Goal: Task Accomplishment & Management: Use online tool/utility

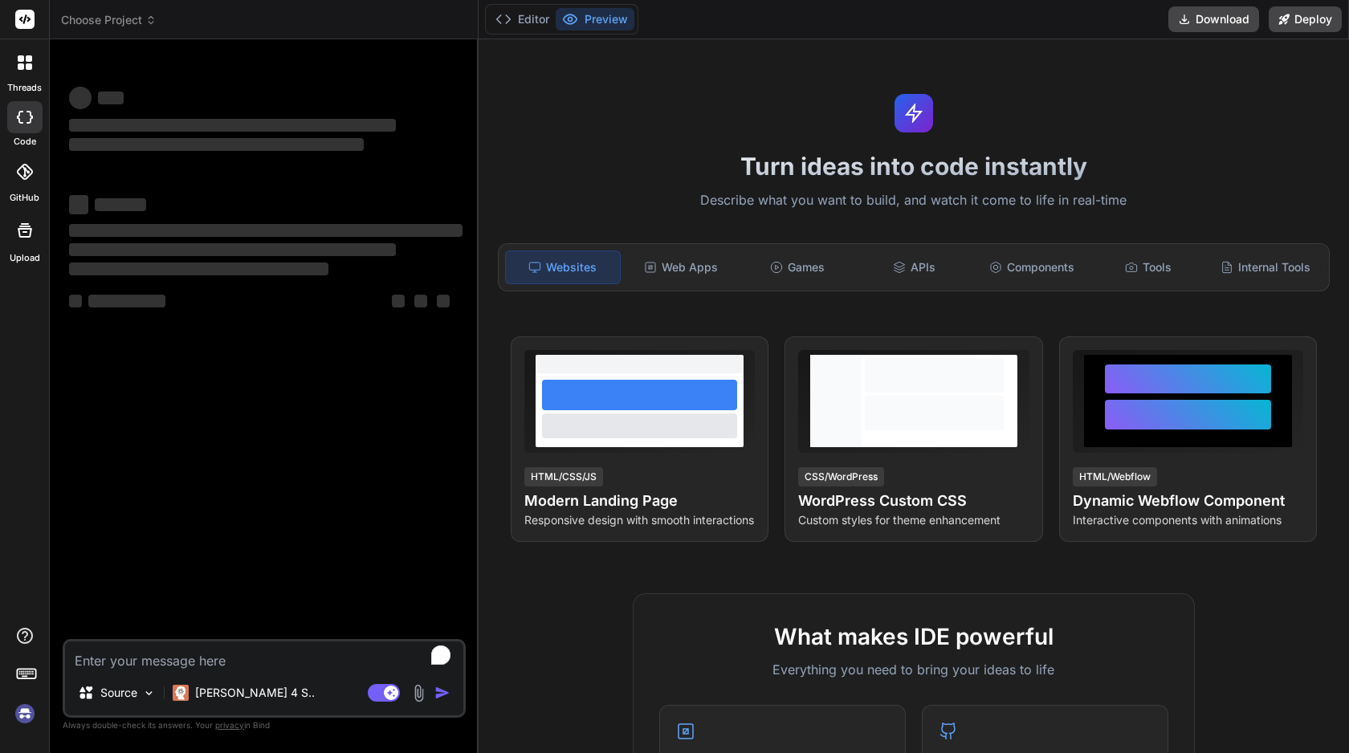
type textarea "x"
click at [206, 674] on div "Source Claude 4 S.. Agent Mode. When this toggle is activated, AI automatically…" at bounding box center [264, 678] width 403 height 79
click at [206, 670] on div "Source Claude 4 S.. Agent Mode. When this toggle is activated, AI automatically…" at bounding box center [264, 678] width 403 height 79
click at [208, 663] on textarea "To enrich screen reader interactions, please activate Accessibility in Grammarl…" at bounding box center [264, 655] width 398 height 29
click at [150, 698] on img at bounding box center [149, 693] width 14 height 14
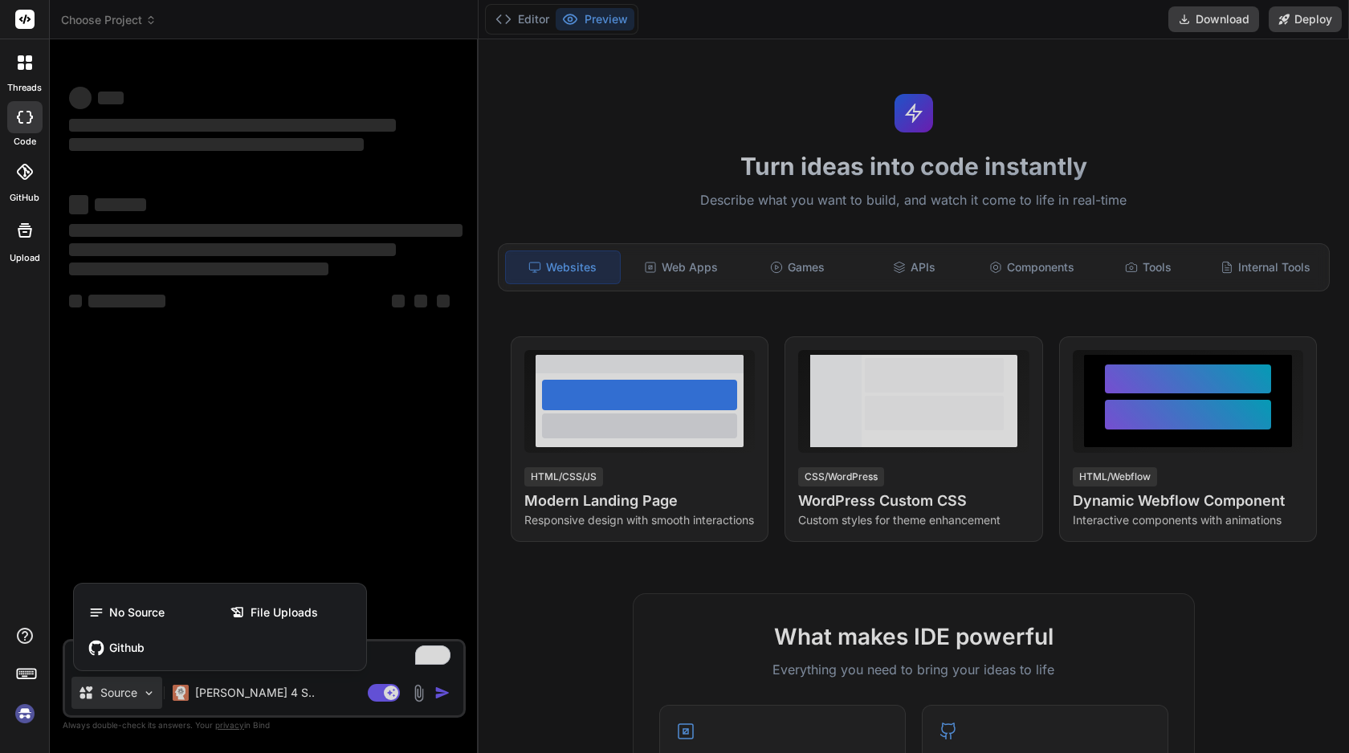
click at [150, 698] on div at bounding box center [674, 376] width 1349 height 753
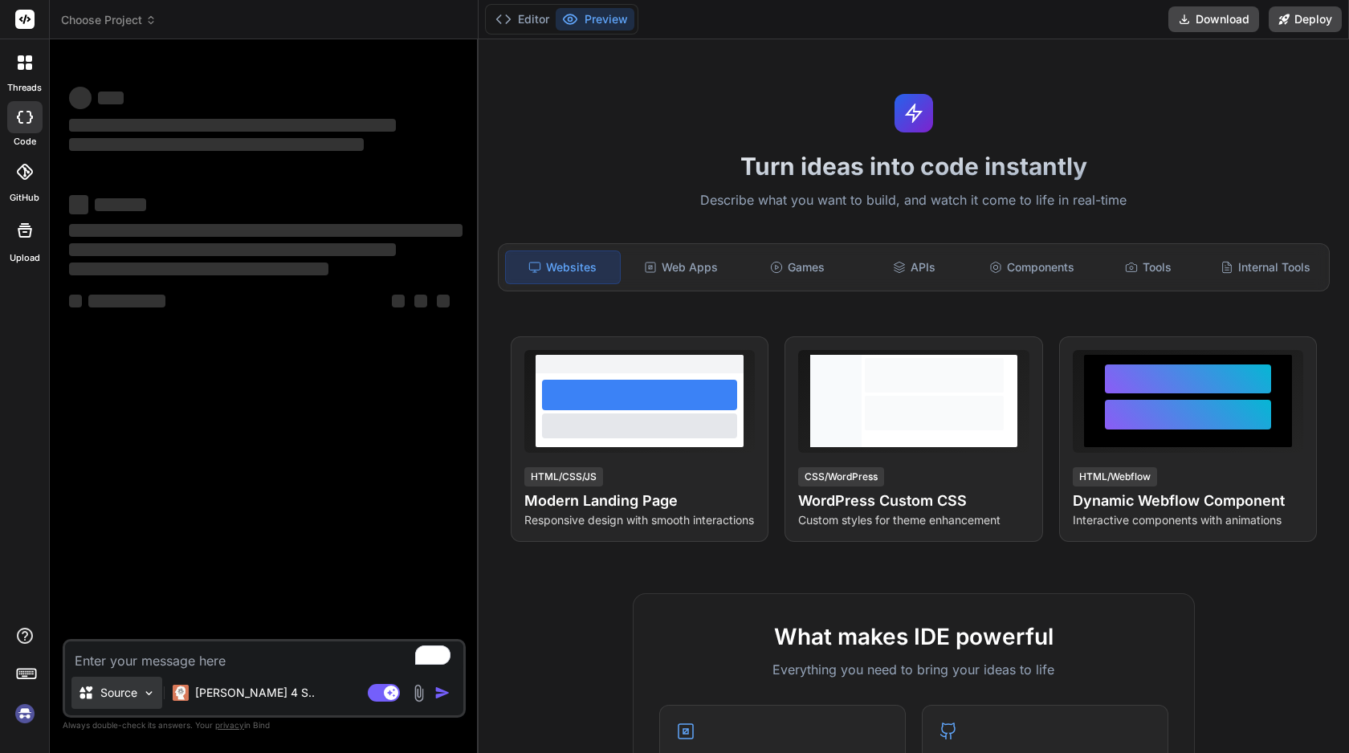
click at [151, 695] on img at bounding box center [149, 693] width 14 height 14
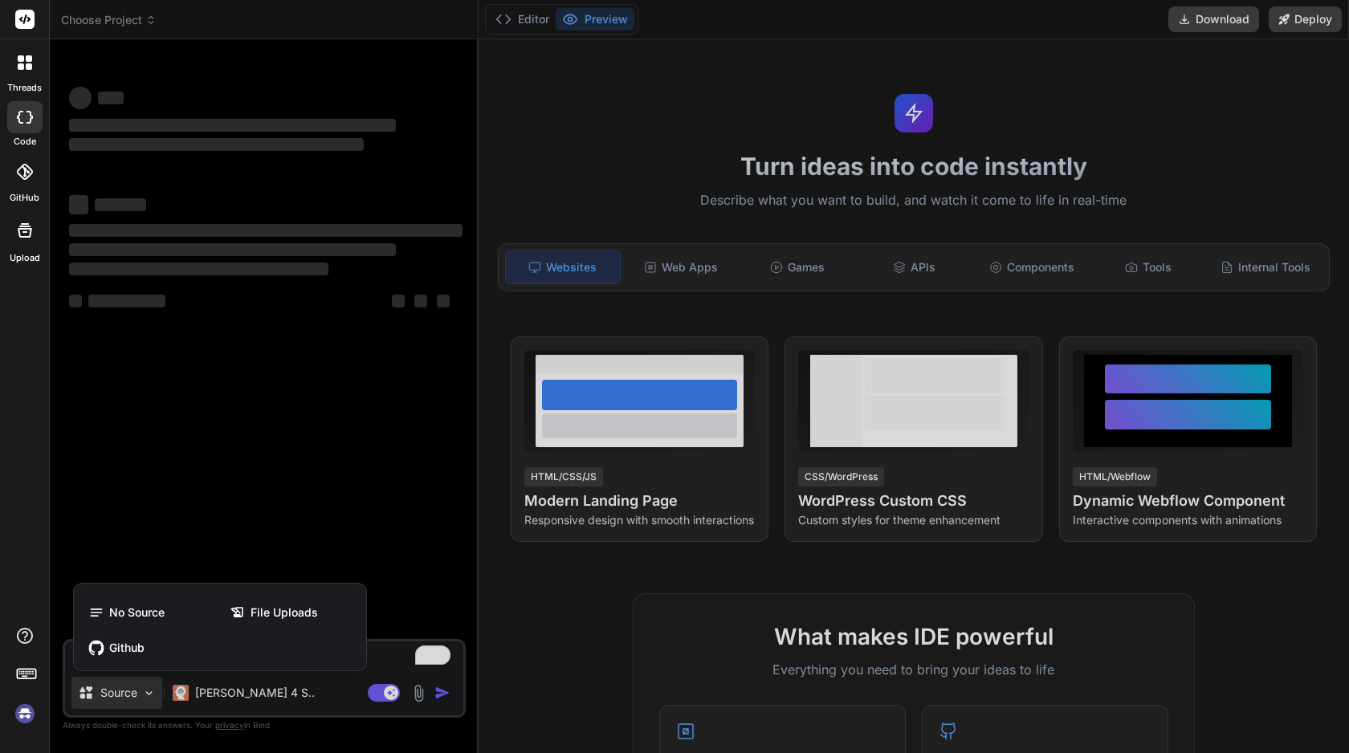
click at [151, 695] on div at bounding box center [674, 376] width 1349 height 753
type textarea "x"
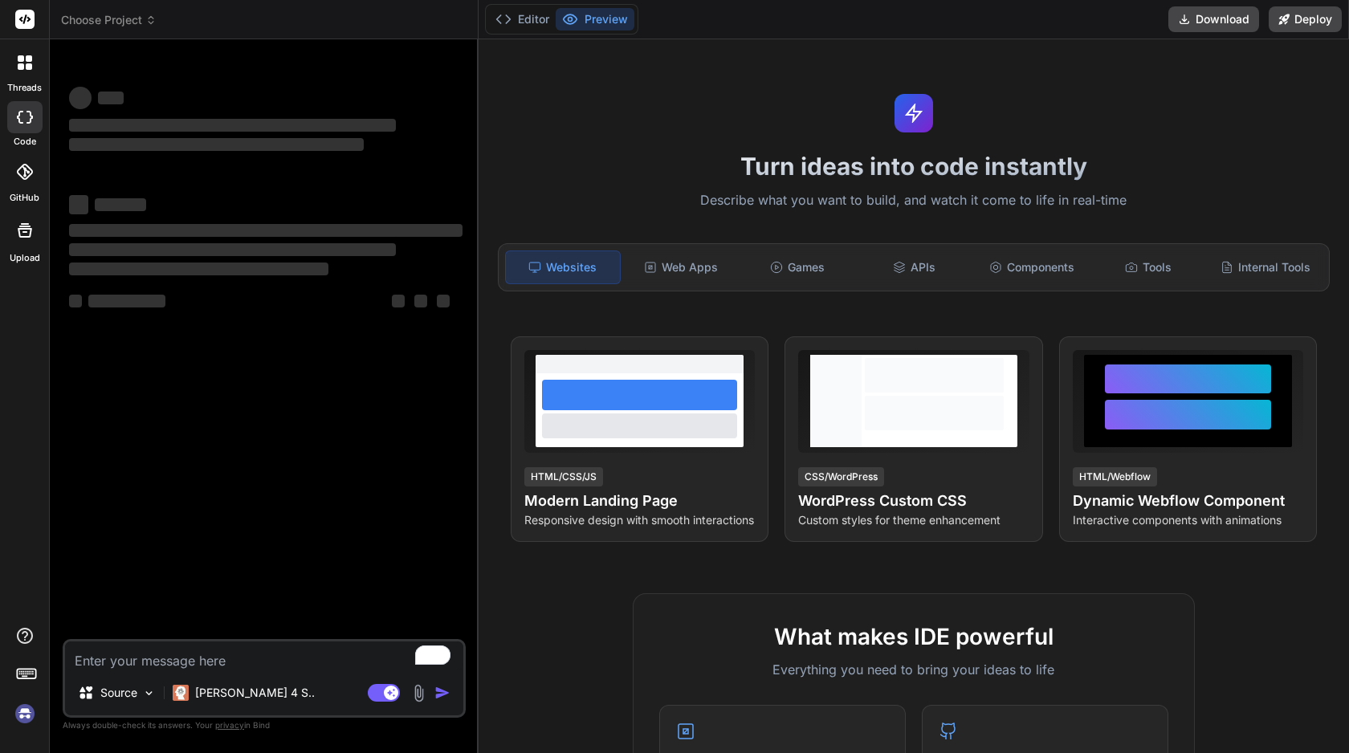
click at [256, 649] on textarea "To enrich screen reader interactions, please activate Accessibility in Grammarl…" at bounding box center [264, 655] width 398 height 29
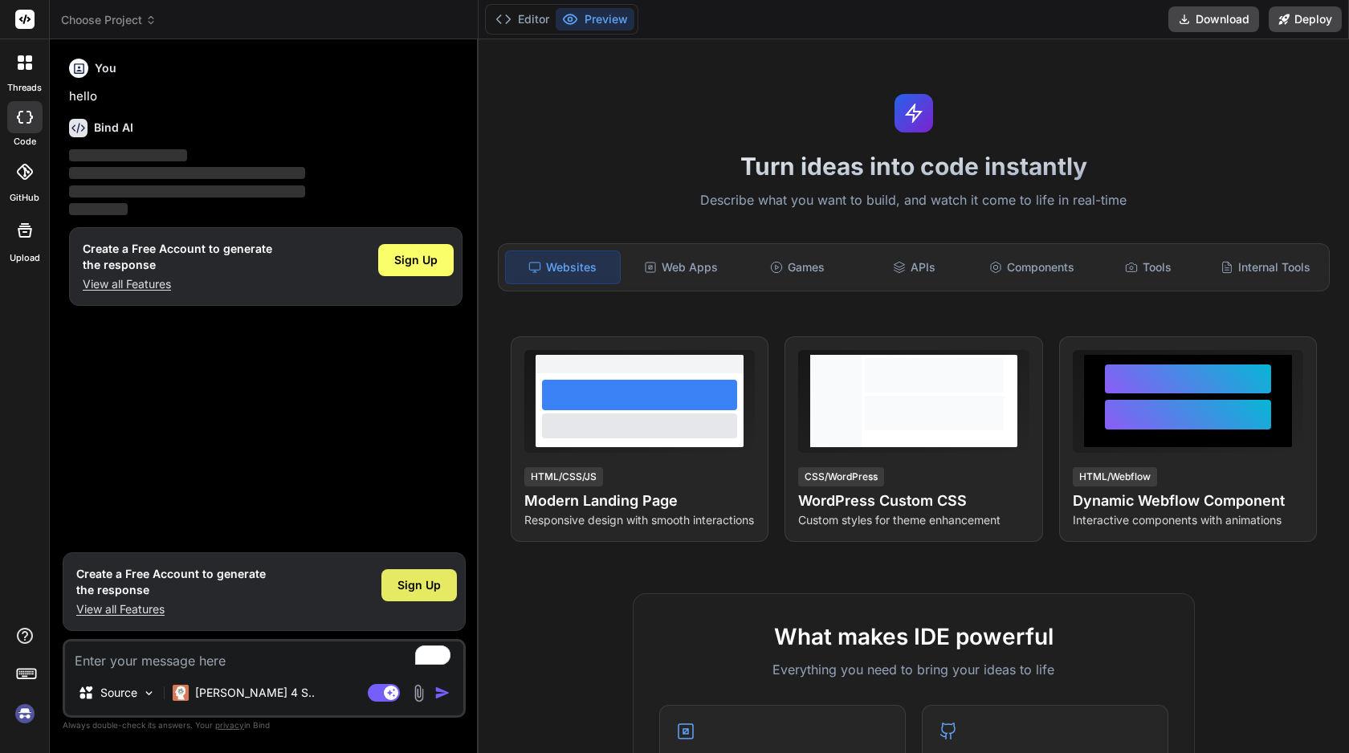
click at [450, 584] on div "Sign Up" at bounding box center [418, 585] width 75 height 32
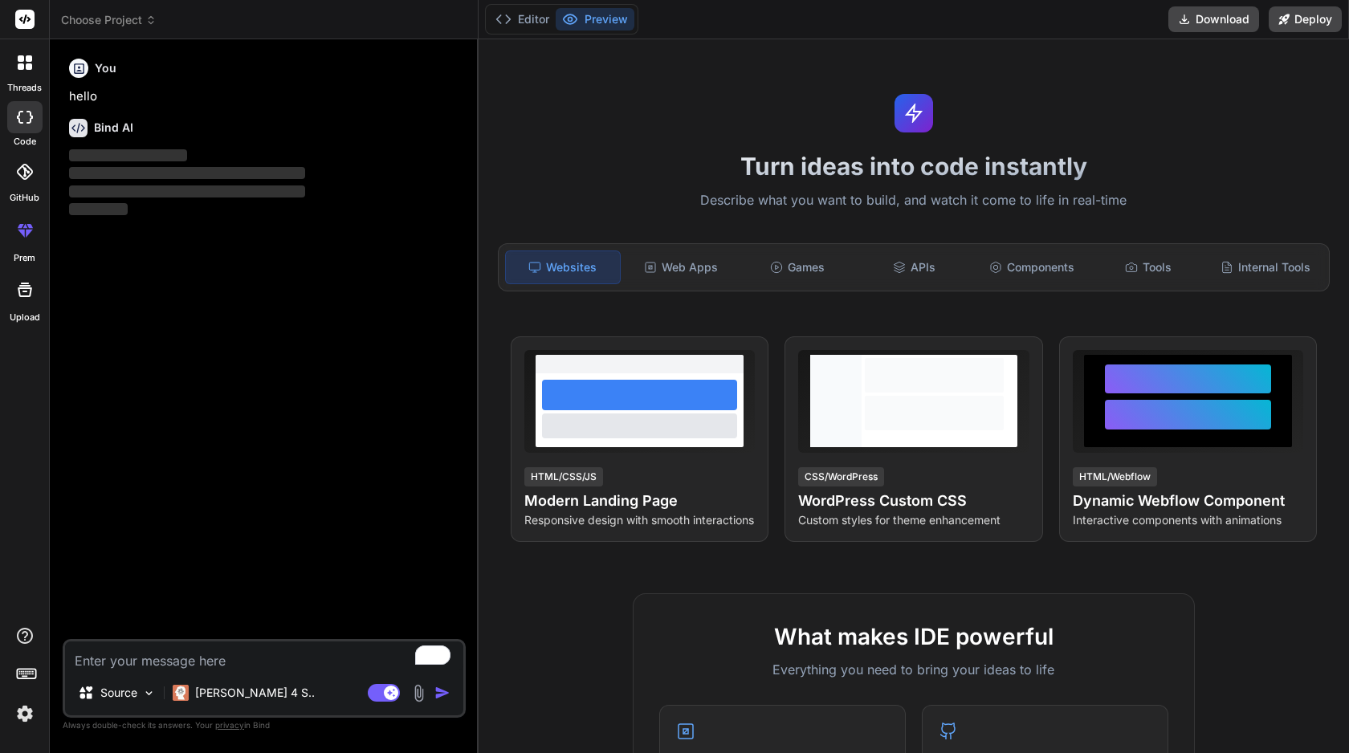
click at [269, 657] on textarea "To enrich screen reader interactions, please activate Accessibility in Grammarl…" at bounding box center [264, 655] width 398 height 29
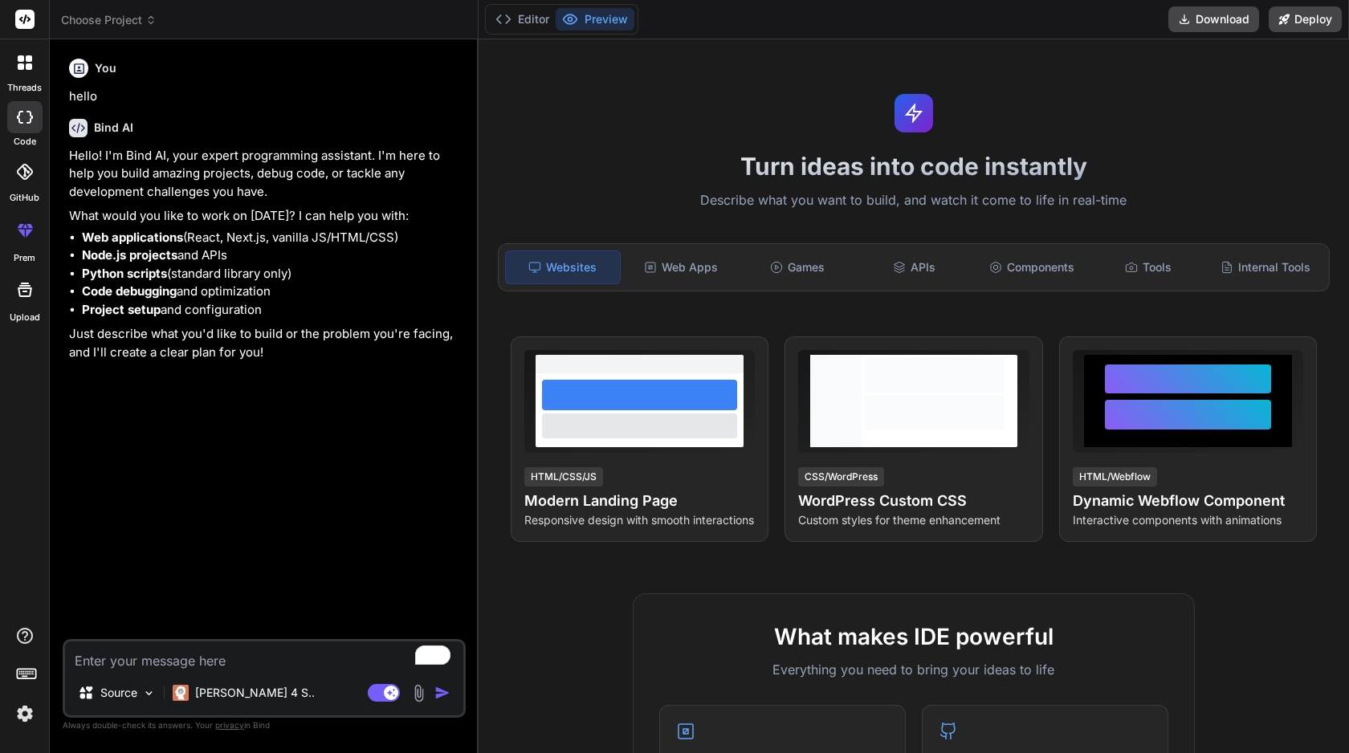
click at [418, 683] on div "Agent Mode. When this toggle is activated, AI automatically makes decisions, re…" at bounding box center [410, 692] width 92 height 19
click at [418, 690] on img at bounding box center [418, 693] width 18 height 18
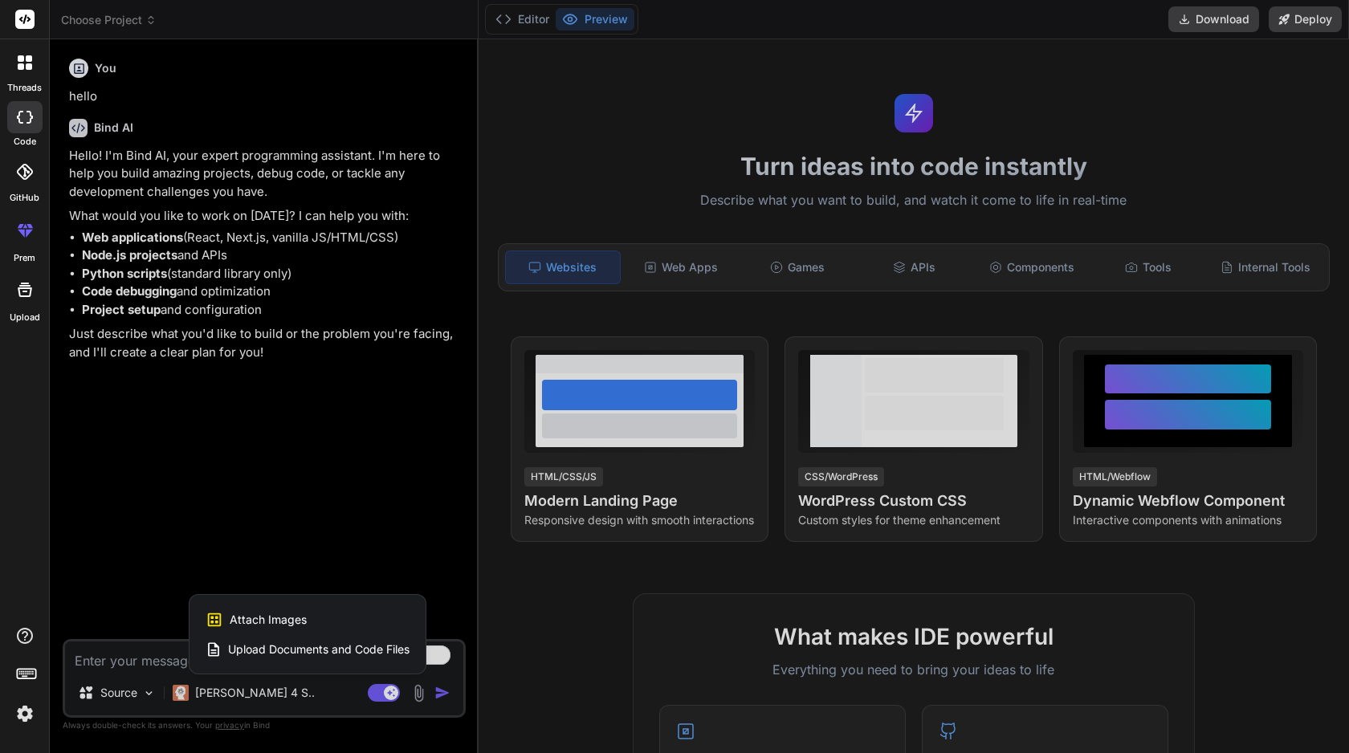
click at [418, 691] on div at bounding box center [674, 376] width 1349 height 753
type textarea "x"
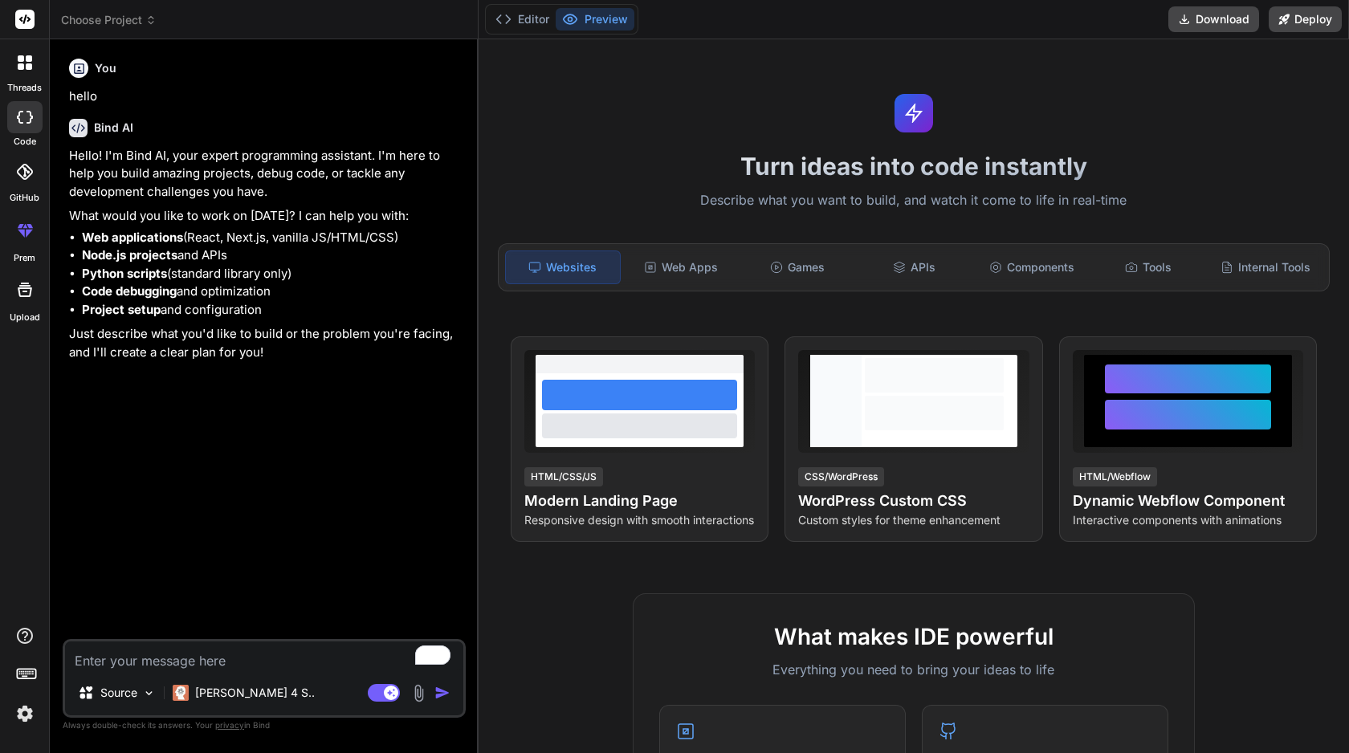
click at [218, 649] on textarea "To enrich screen reader interactions, please activate Accessibility in Grammarl…" at bounding box center [264, 655] width 398 height 29
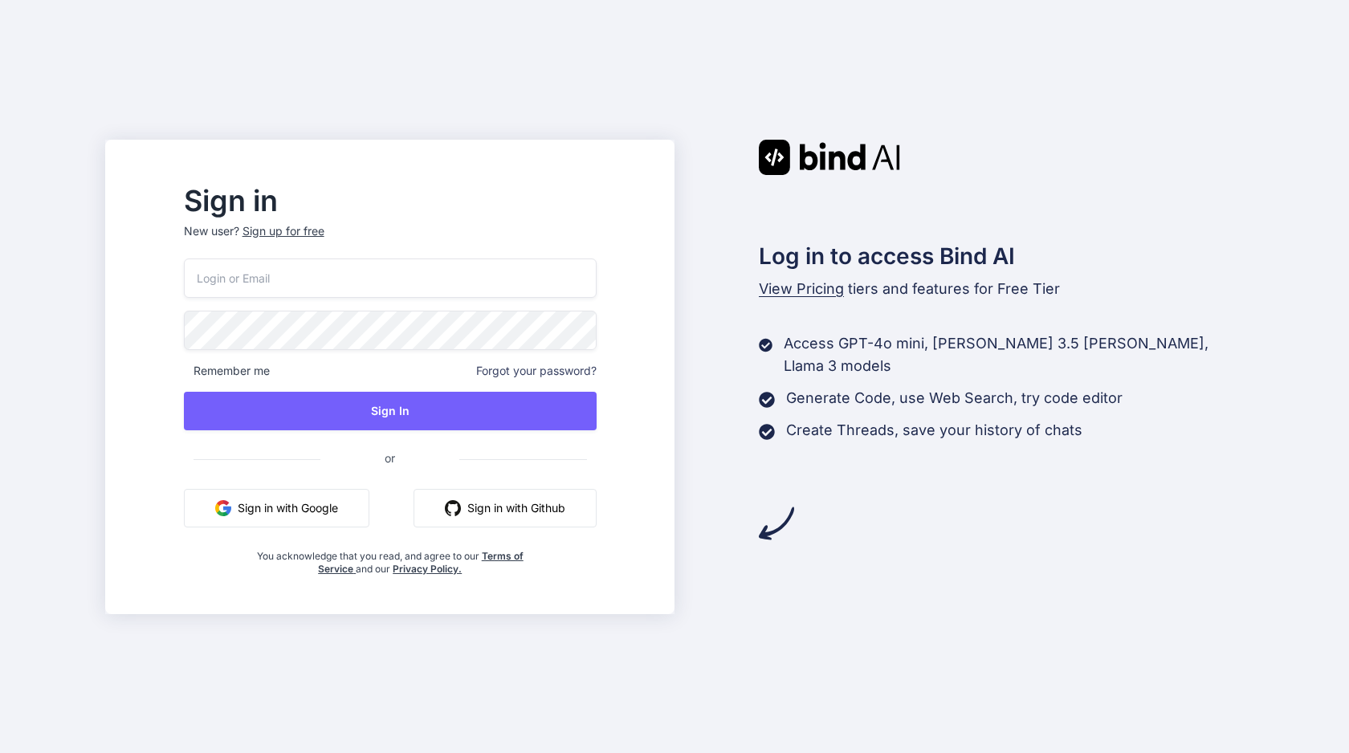
click at [335, 519] on button "Sign in with Google" at bounding box center [276, 508] width 185 height 39
